Goal: Transaction & Acquisition: Purchase product/service

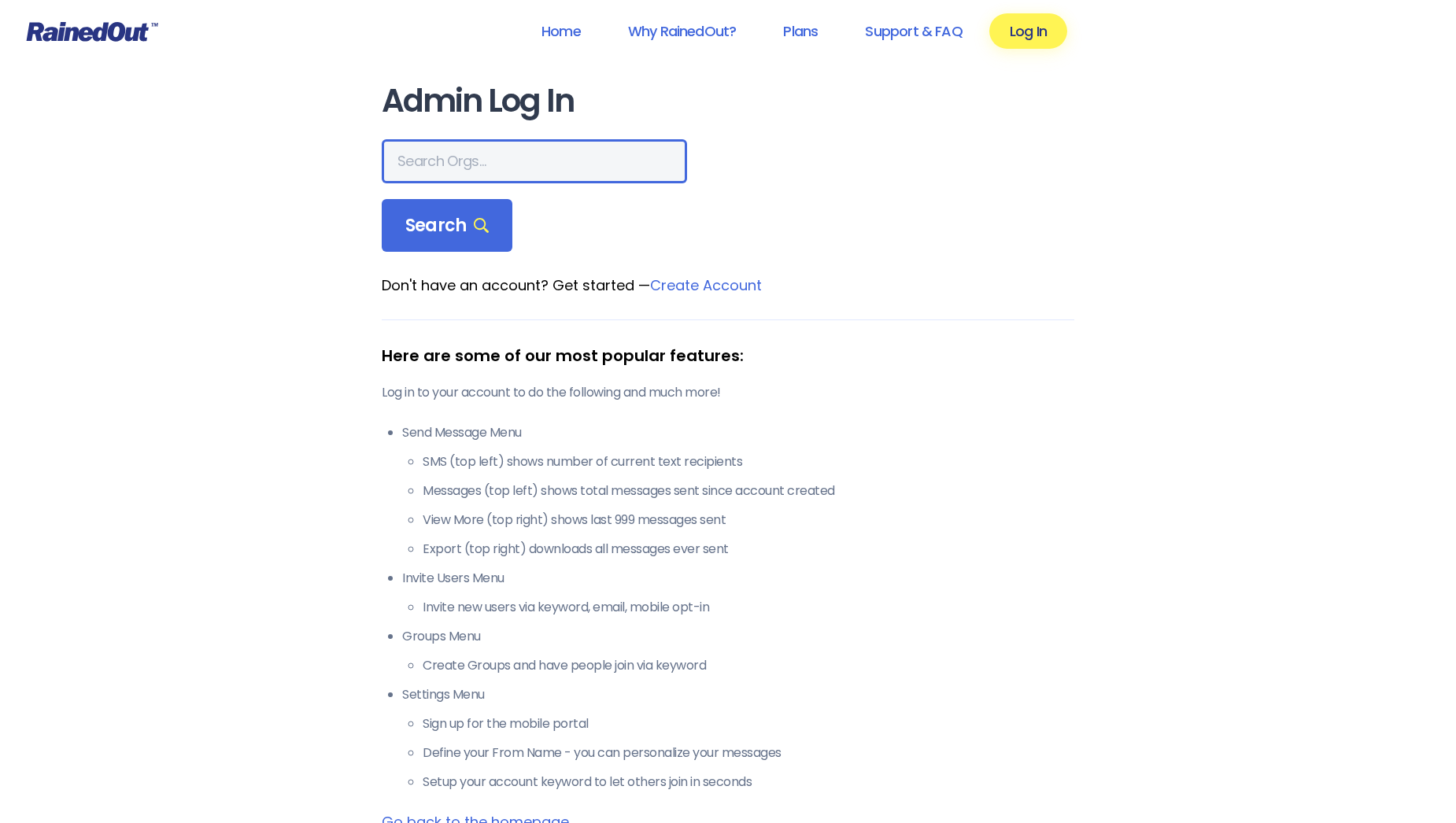
click at [485, 159] on input "text" at bounding box center [534, 161] width 305 height 44
type input "[DEMOGRAPHIC_DATA]"
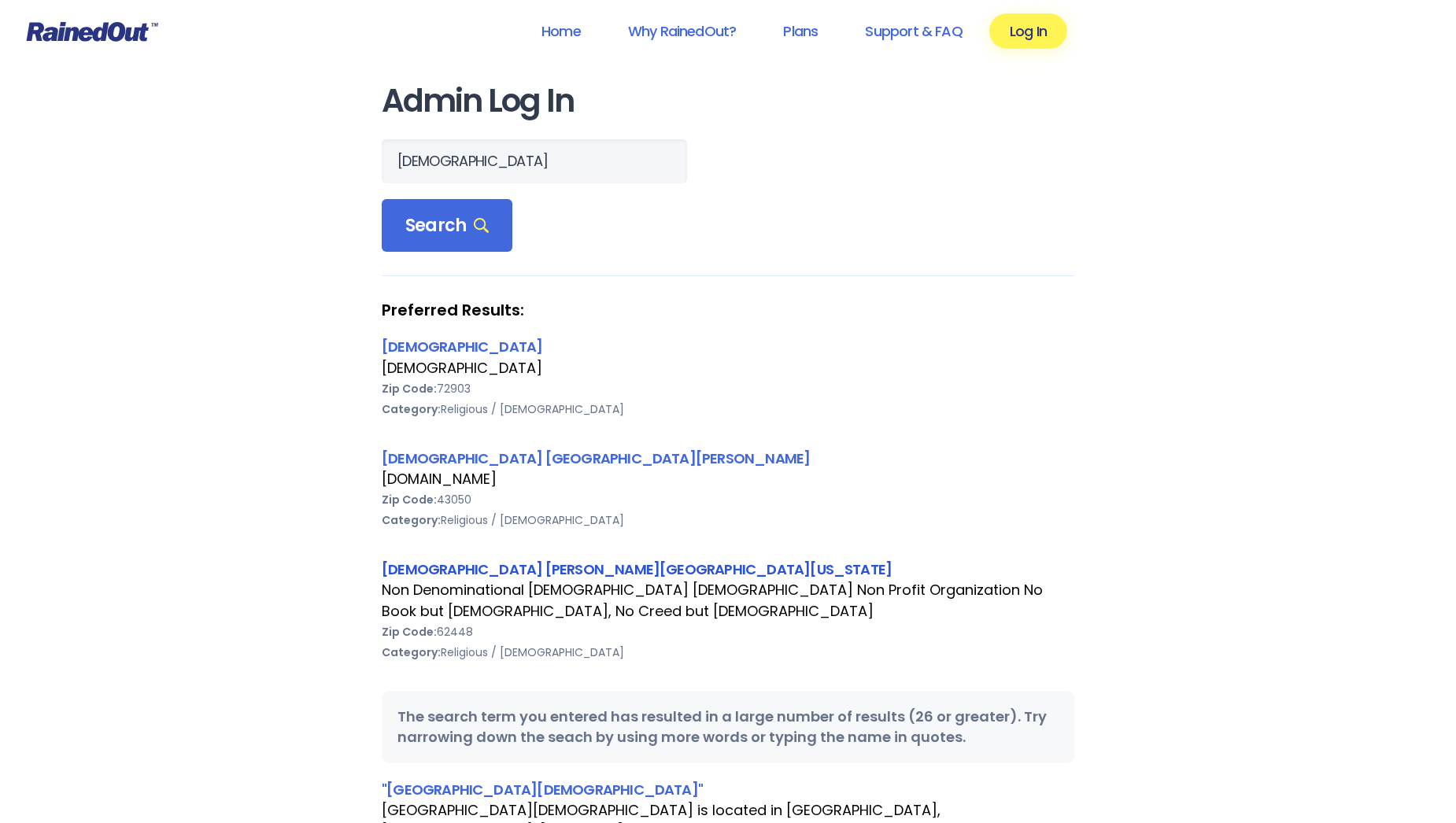
click at [487, 569] on link "[DEMOGRAPHIC_DATA] [PERSON_NAME][GEOGRAPHIC_DATA][US_STATE]" at bounding box center [636, 569] width 510 height 20
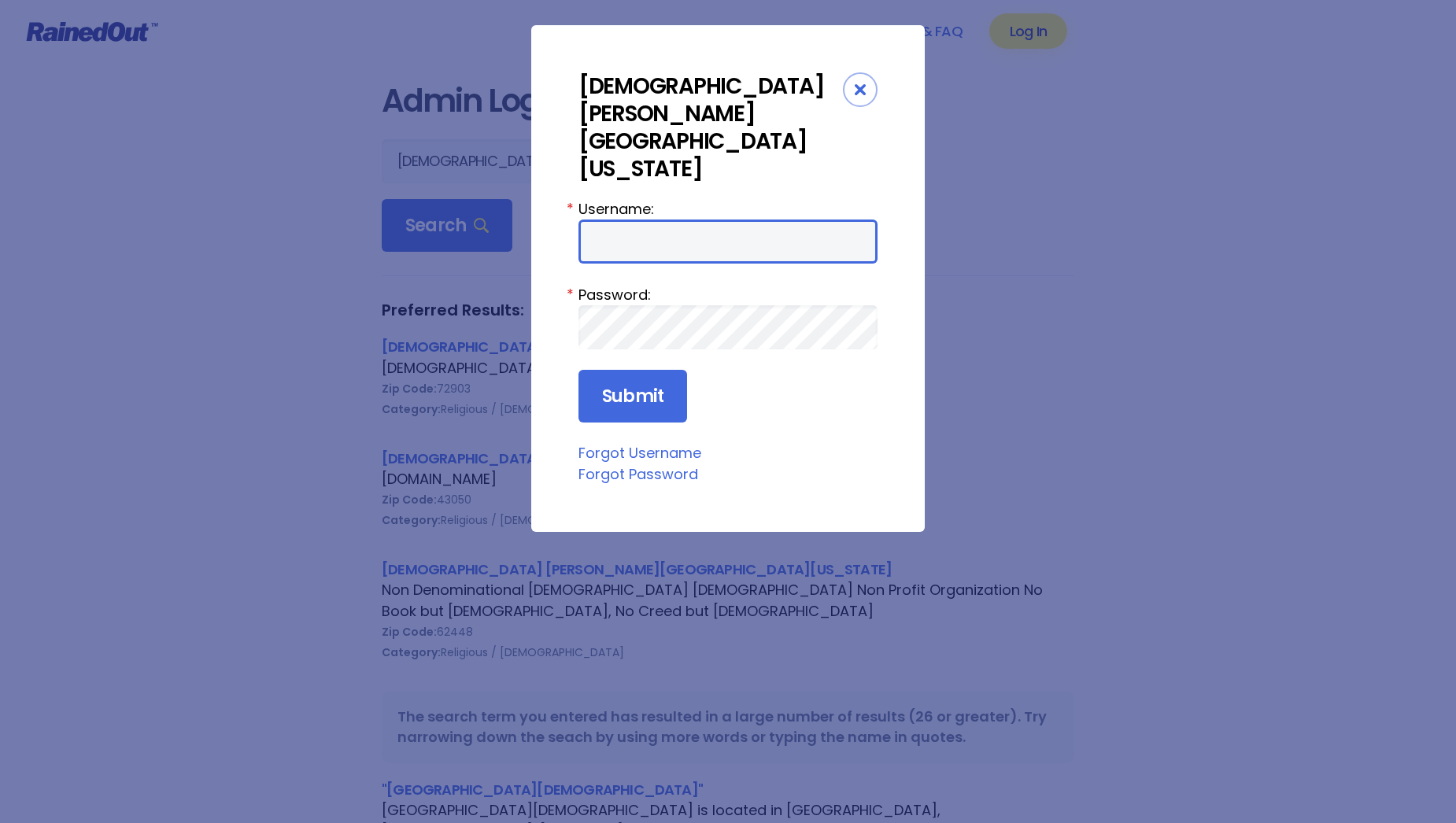
click at [655, 220] on input "Username:" at bounding box center [728, 241] width 299 height 44
type input "[EMAIL_ADDRESS][DOMAIN_NAME]"
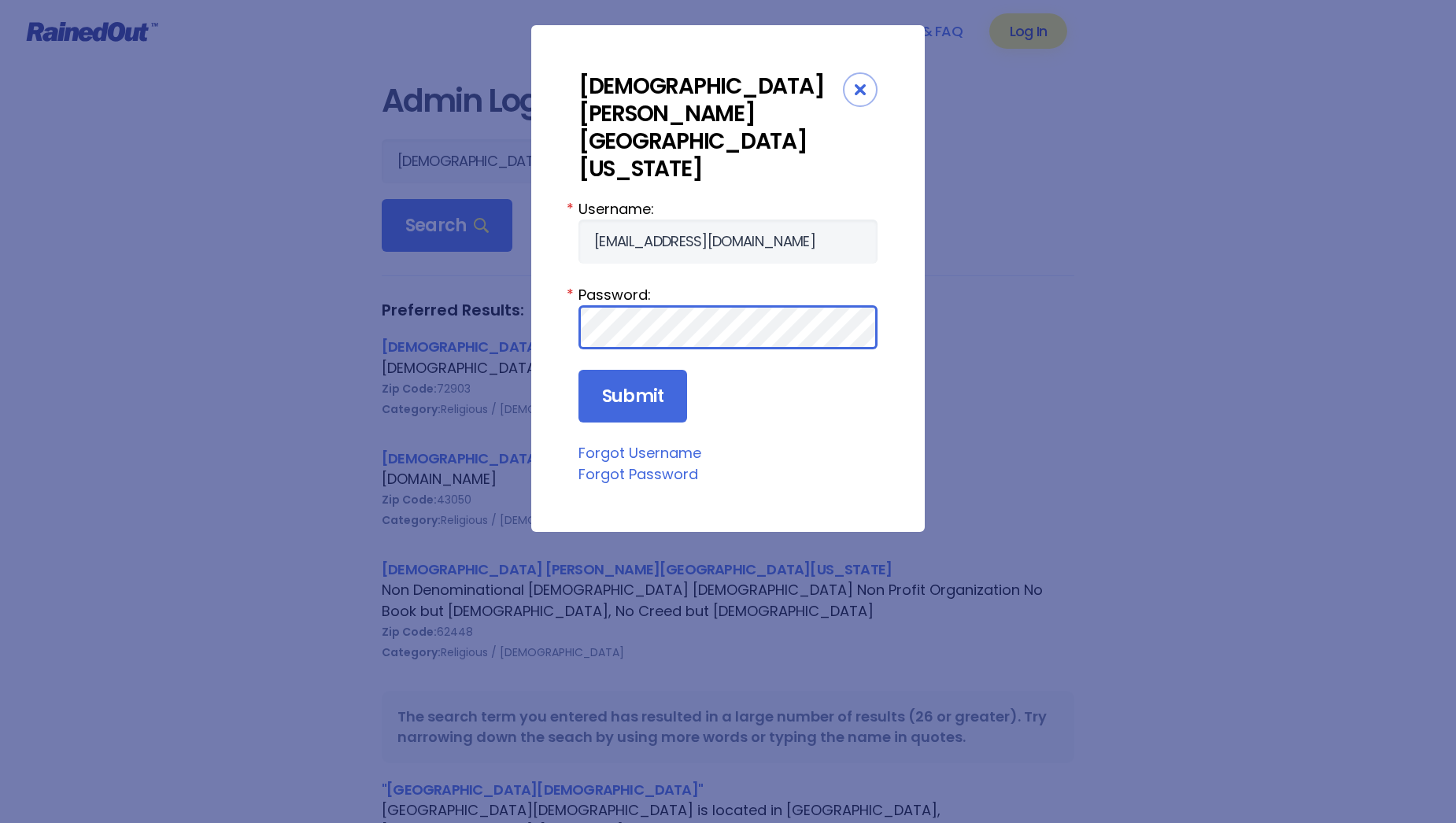
click at [578, 370] on input "Submit" at bounding box center [632, 396] width 109 height 54
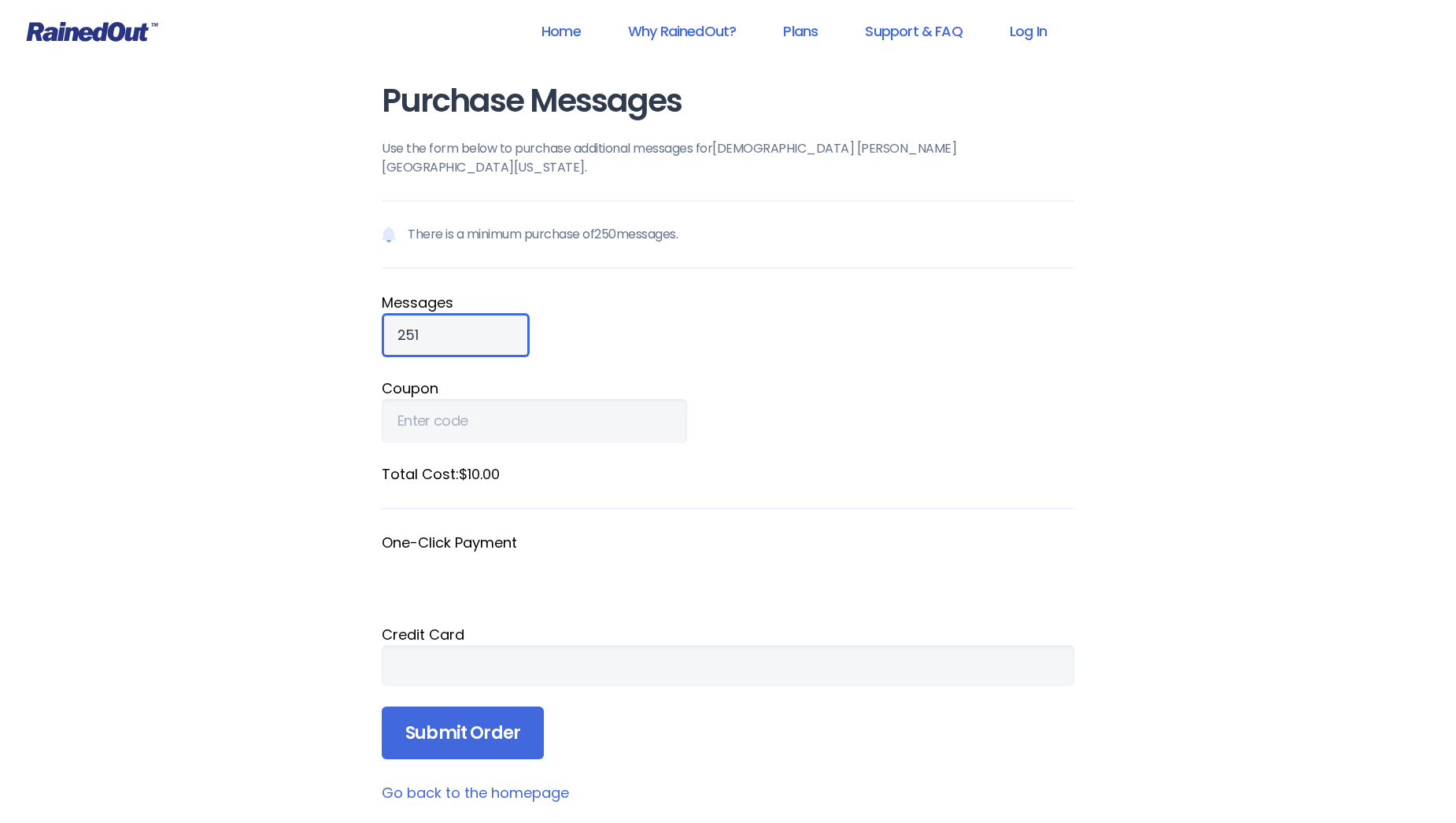
click at [484, 313] on input "251" at bounding box center [455, 335] width 148 height 44
click at [484, 313] on input "252" at bounding box center [455, 335] width 148 height 44
click at [447, 315] on input "252" at bounding box center [455, 335] width 148 height 44
type input "2000"
click at [715, 463] on label "Total Cost: $80.00" at bounding box center [728, 474] width 693 height 22
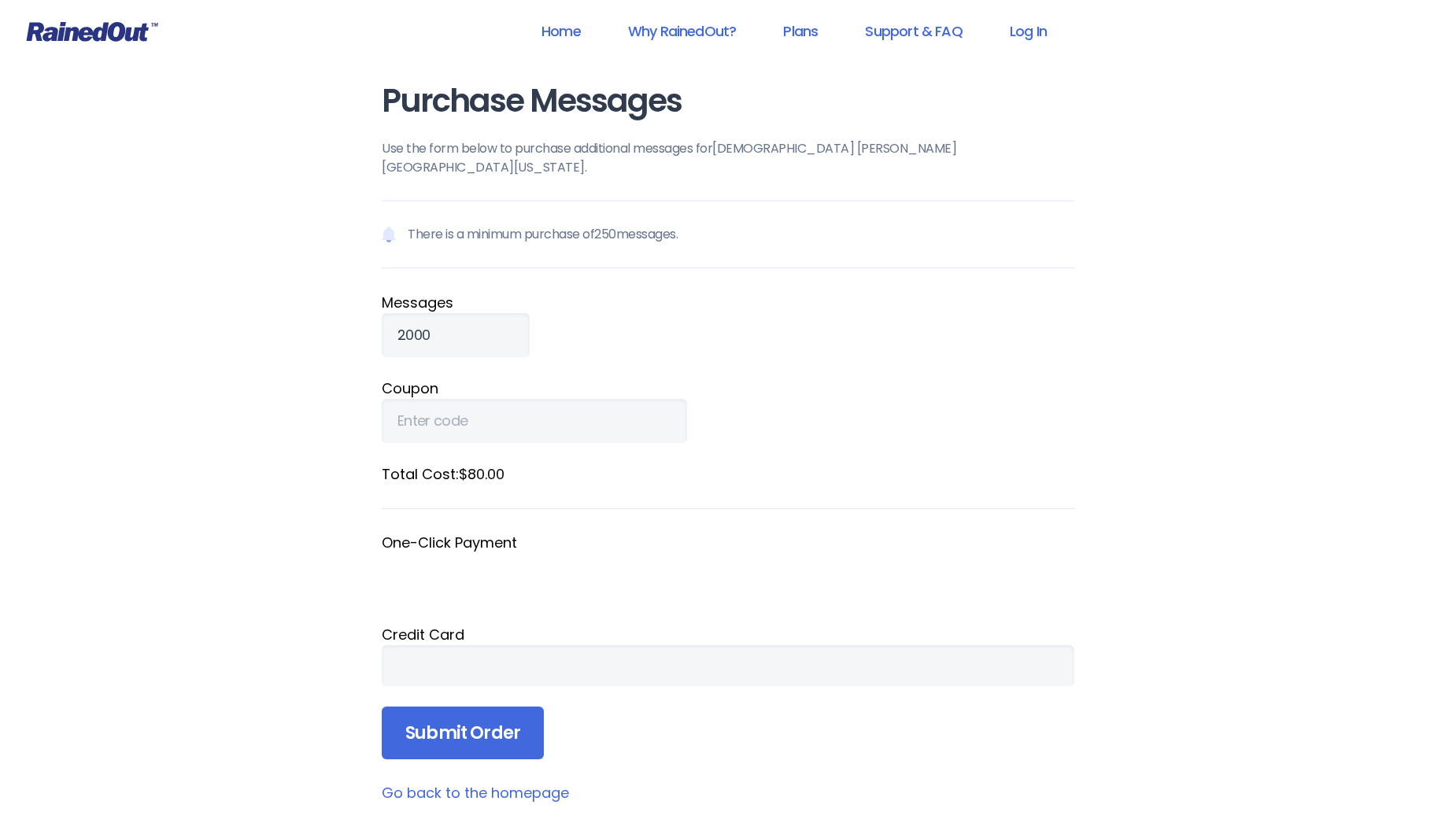
click at [430, 502] on form "There is a minimum purchase of 250 messages. Message s 2000 Coupon Total Cost: …" at bounding box center [728, 480] width 693 height 559
click at [484, 656] on div at bounding box center [728, 666] width 693 height 41
click at [513, 709] on input "Submit Order" at bounding box center [462, 733] width 162 height 54
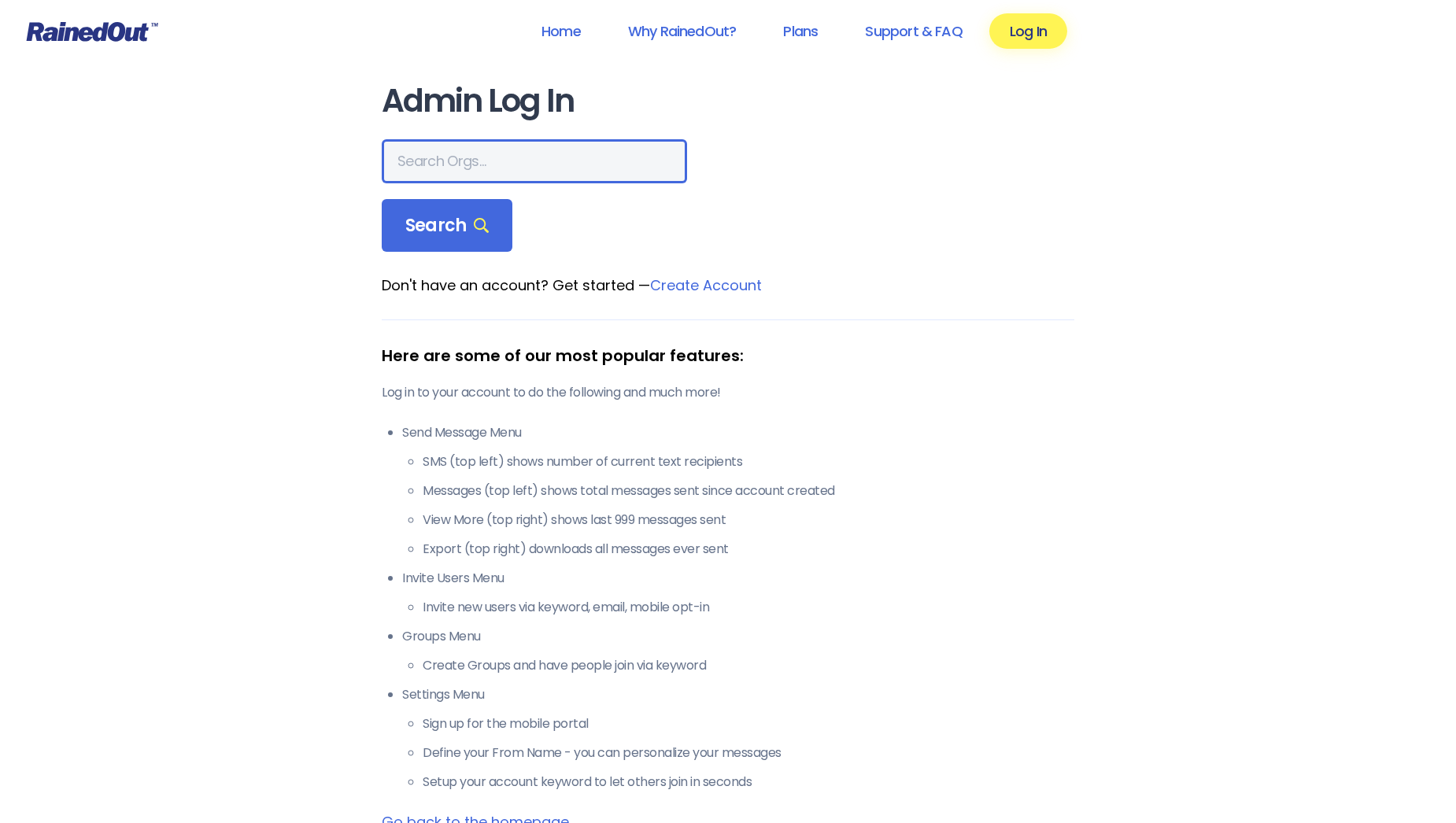
click at [452, 166] on input "text" at bounding box center [534, 161] width 305 height 44
type input "central christian church"
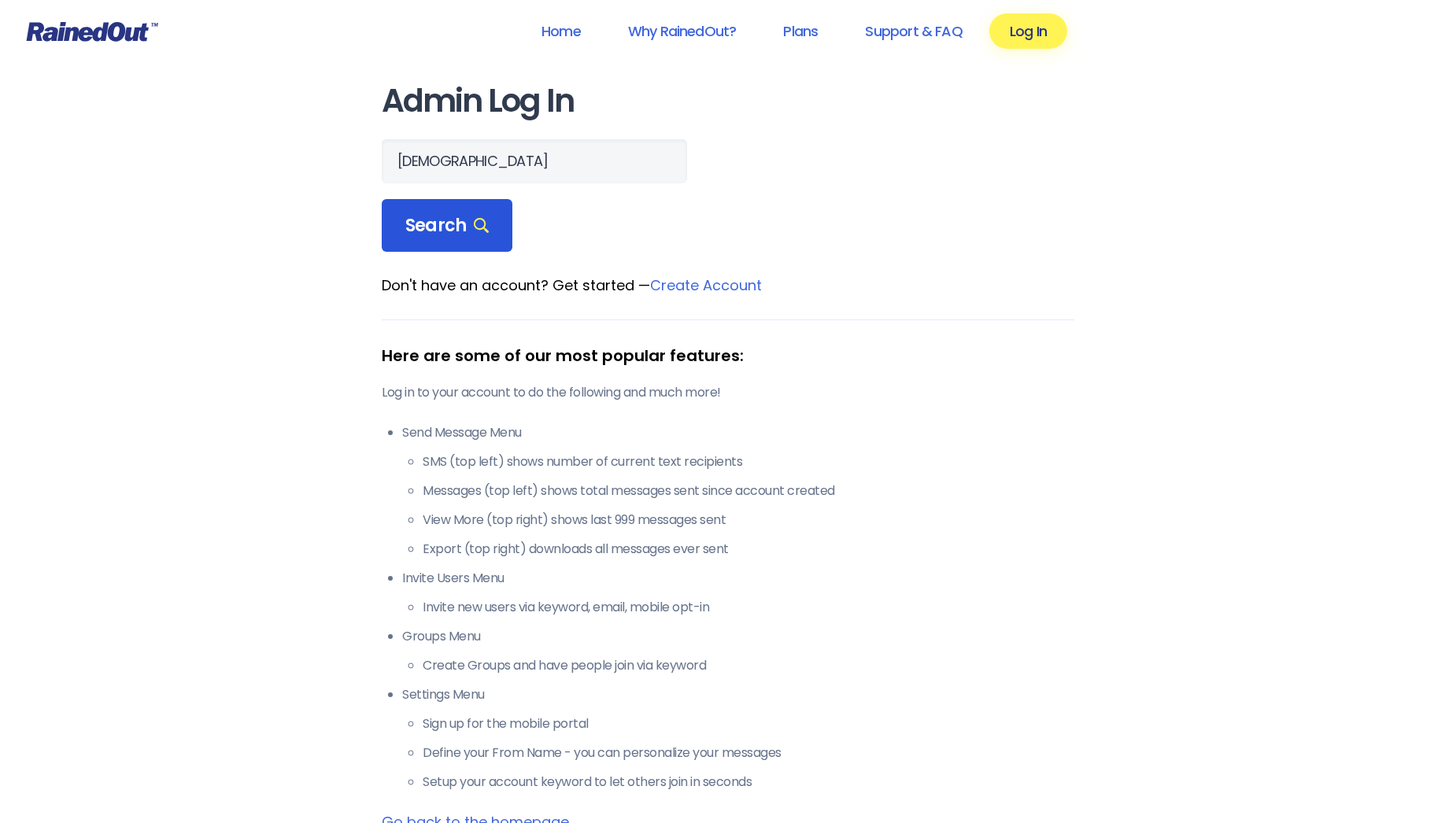
click at [435, 226] on span "Search" at bounding box center [447, 225] width 84 height 22
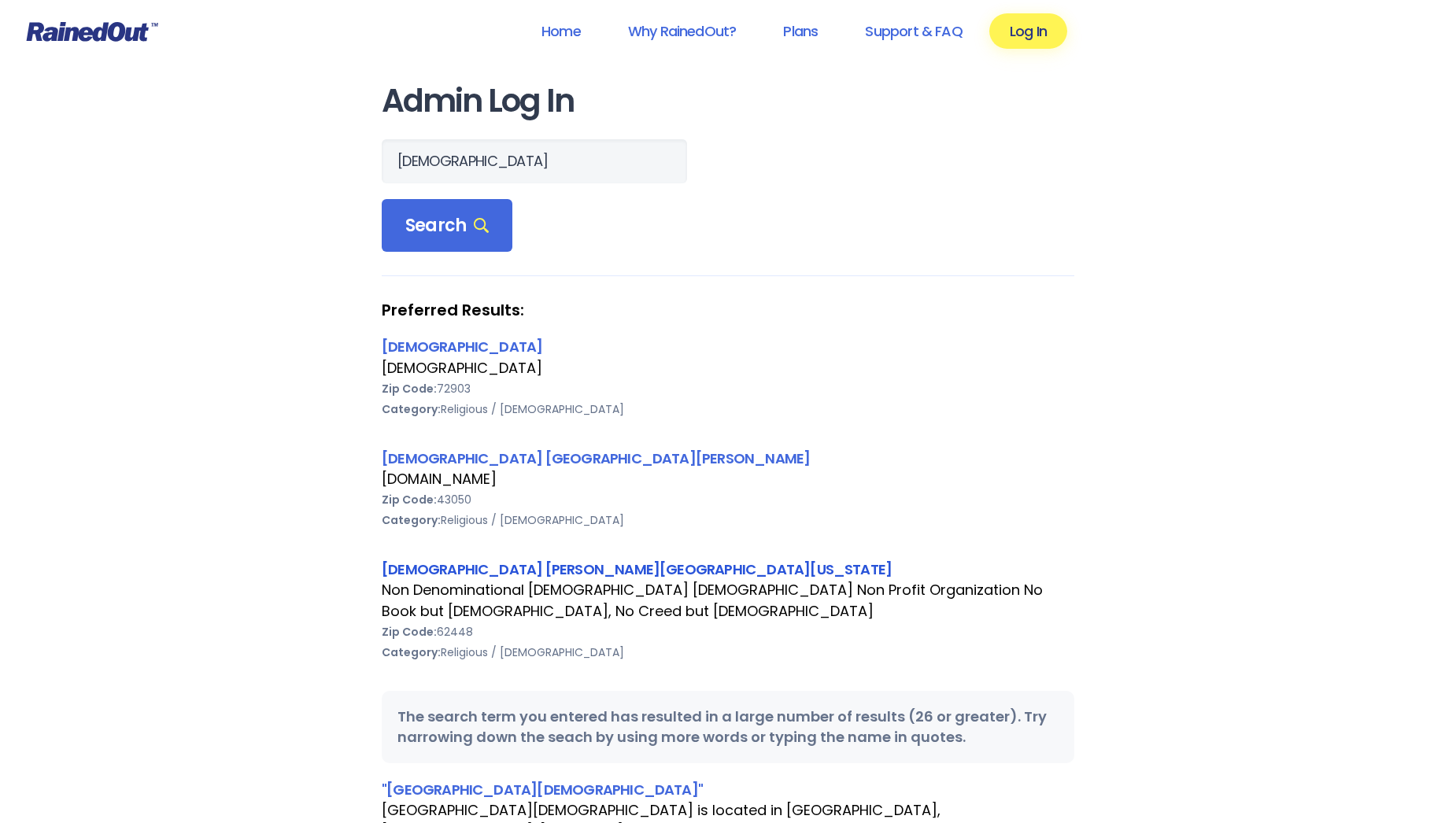
click at [485, 562] on link "[DEMOGRAPHIC_DATA] [PERSON_NAME][GEOGRAPHIC_DATA][US_STATE]" at bounding box center [636, 569] width 510 height 20
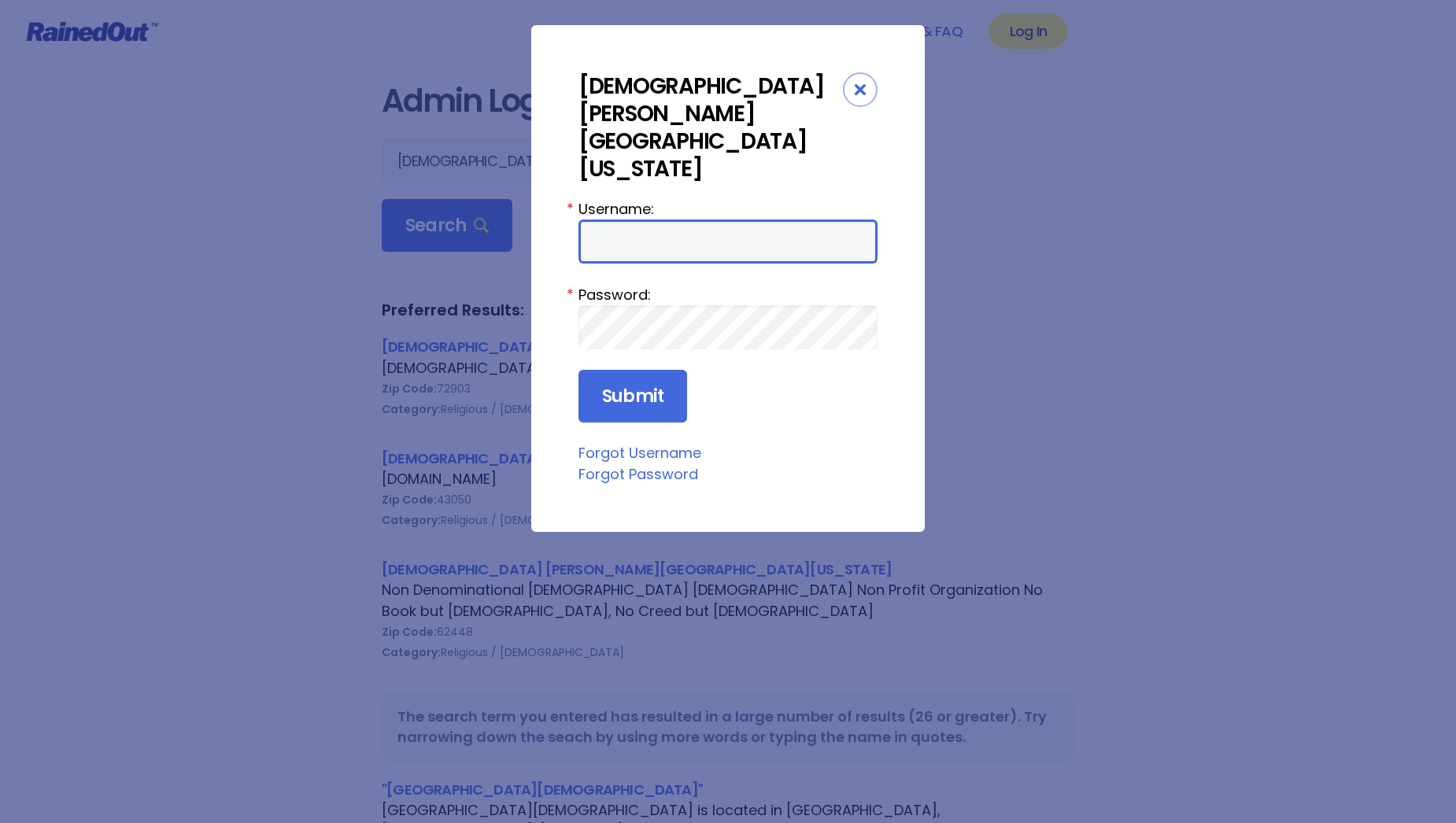
click at [705, 220] on input "Username:" at bounding box center [728, 241] width 299 height 44
type input "[EMAIL_ADDRESS][DOMAIN_NAME]"
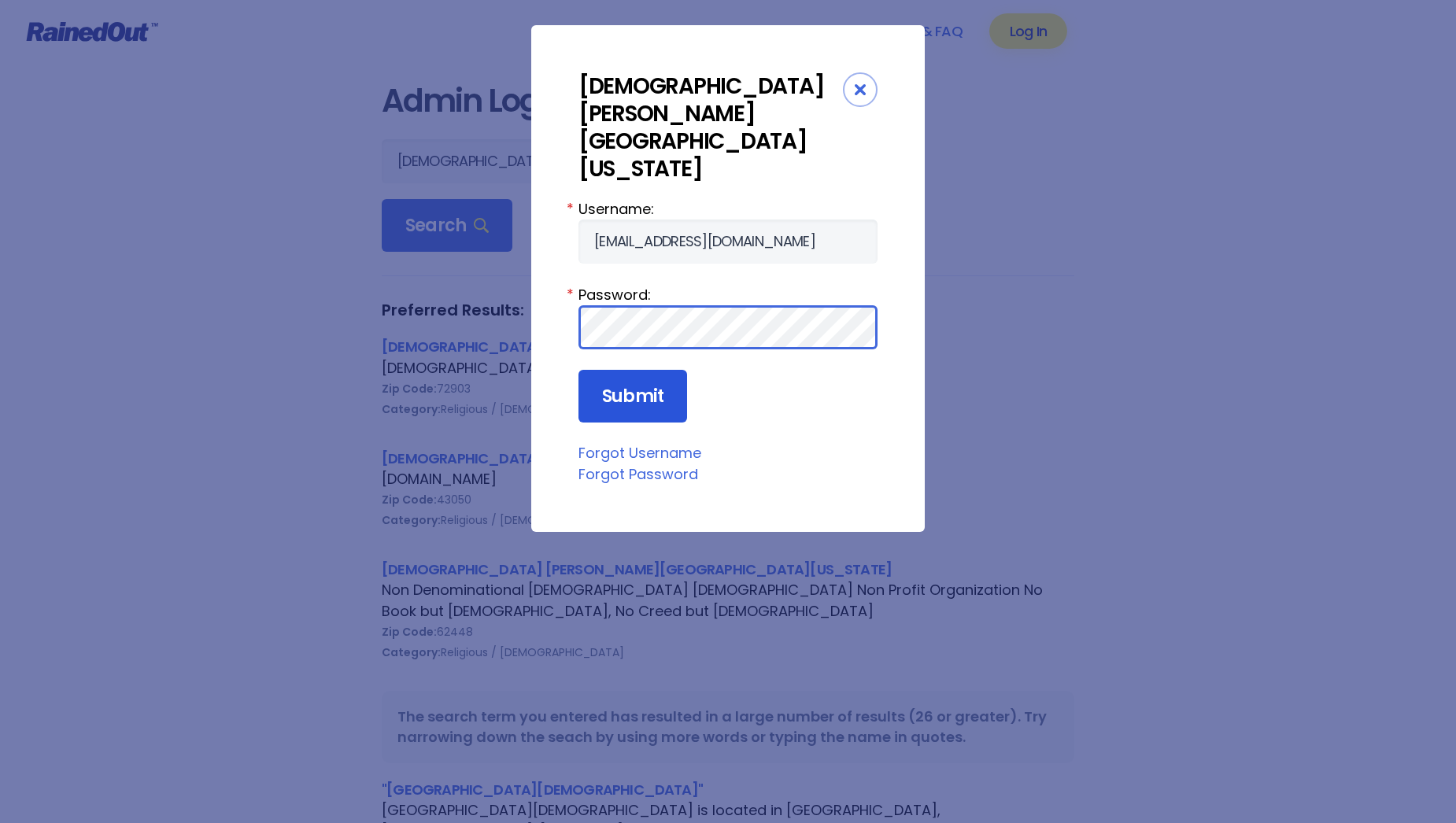
click at [578, 370] on input "Submit" at bounding box center [632, 396] width 109 height 54
